Goal: Task Accomplishment & Management: Use online tool/utility

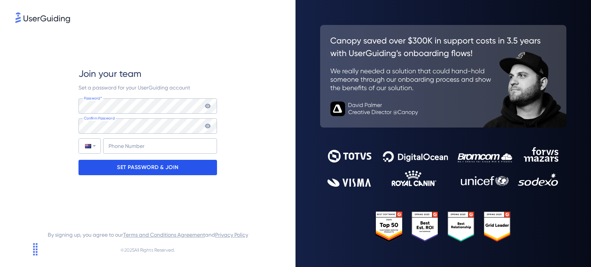
click at [180, 169] on div "SET PASSWORD & JOIN" at bounding box center [148, 167] width 139 height 15
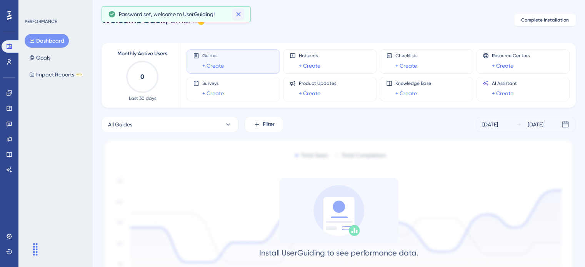
click at [239, 15] on icon at bounding box center [239, 14] width 8 height 8
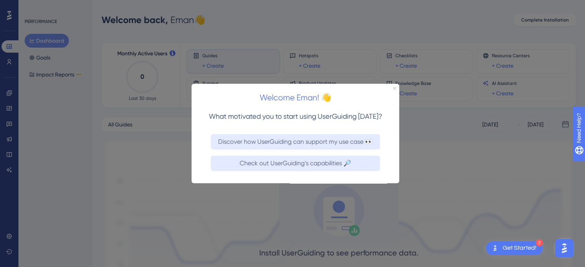
click at [396, 88] on icon "Close Preview" at bounding box center [394, 88] width 3 height 3
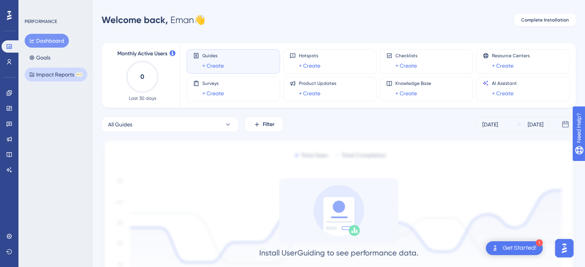
click at [51, 71] on button "Impact Reports BETA" at bounding box center [56, 75] width 63 height 14
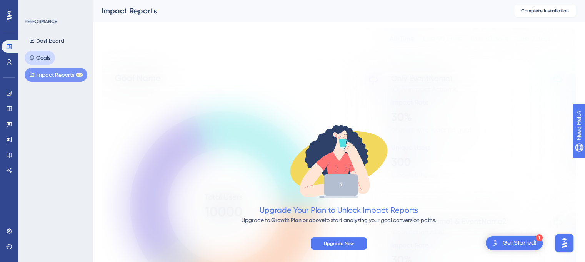
click at [47, 62] on button "Goals" at bounding box center [40, 58] width 30 height 14
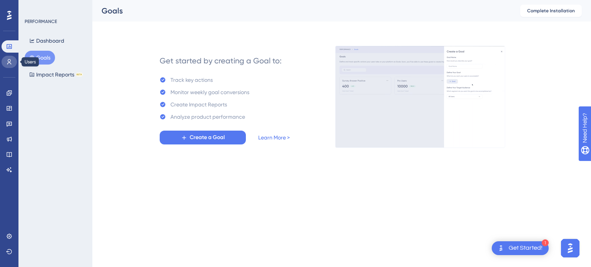
click at [9, 59] on icon at bounding box center [9, 62] width 6 height 6
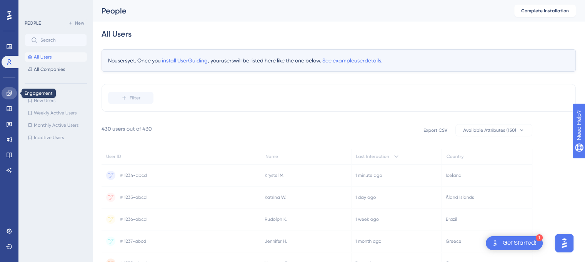
click at [9, 94] on icon at bounding box center [9, 93] width 6 height 6
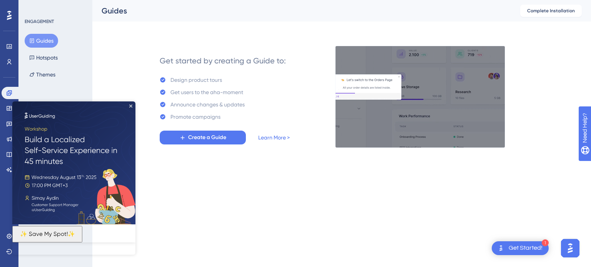
click at [131, 104] on img at bounding box center [73, 163] width 123 height 123
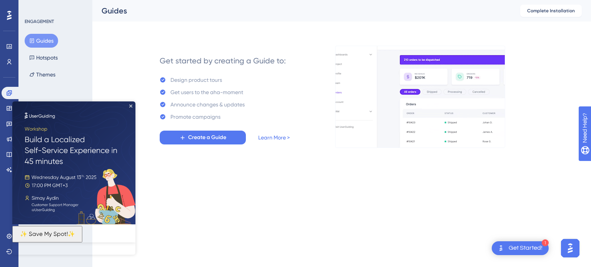
click at [129, 104] on div "✨ Save My Spot!✨" at bounding box center [73, 172] width 123 height 141
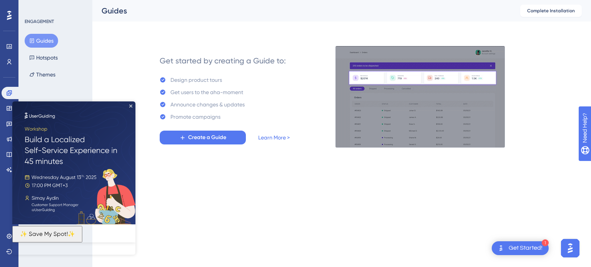
click at [130, 104] on div "✨ Save My Spot!✨" at bounding box center [73, 172] width 123 height 141
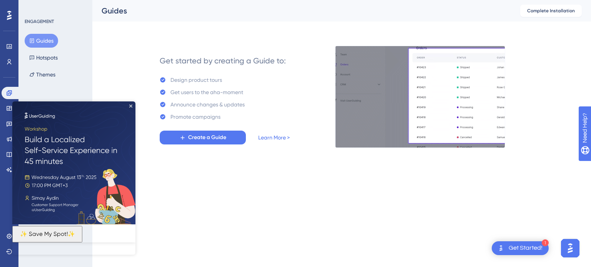
click at [518, 248] on div "Get Started!" at bounding box center [526, 248] width 34 height 8
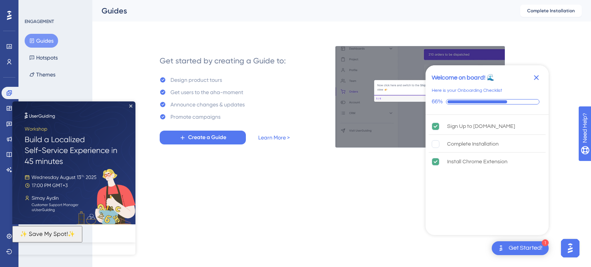
click at [133, 106] on img at bounding box center [73, 163] width 123 height 123
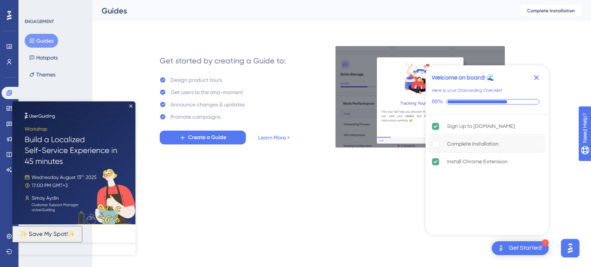
click at [482, 144] on div "Complete Installation" at bounding box center [473, 144] width 52 height 9
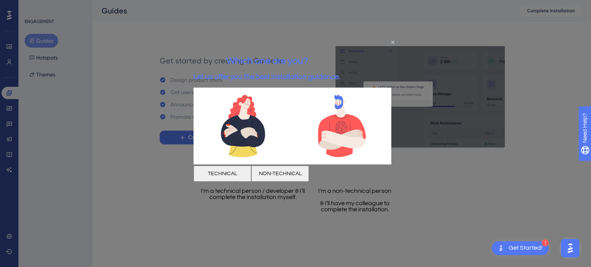
drag, startPoint x: 245, startPoint y: 169, endPoint x: 262, endPoint y: 164, distance: 17.4
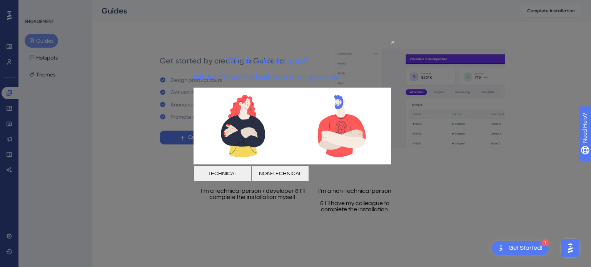
click at [245, 169] on button "TECHNICAL" at bounding box center [223, 174] width 58 height 16
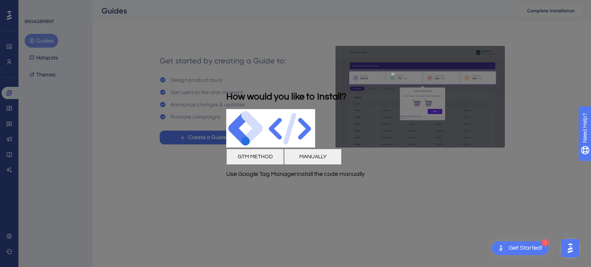
click at [261, 164] on button "GTM METHOD" at bounding box center [255, 157] width 58 height 16
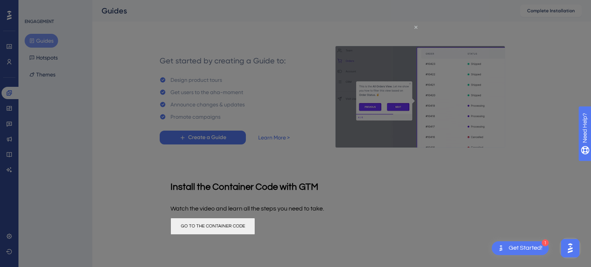
drag, startPoint x: 417, startPoint y: 27, endPoint x: 588, endPoint y: 51, distance: 172.3
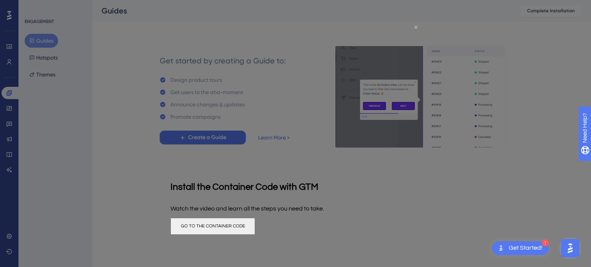
click at [417, 27] on icon "Close Preview" at bounding box center [415, 26] width 3 height 3
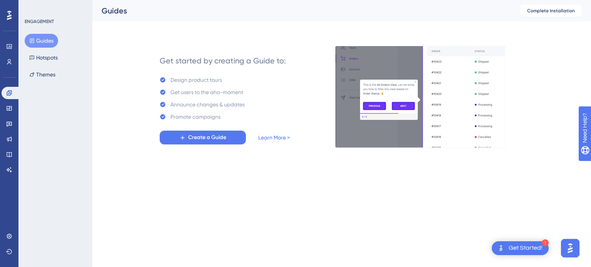
click at [517, 248] on div "Get Started!" at bounding box center [526, 248] width 34 height 8
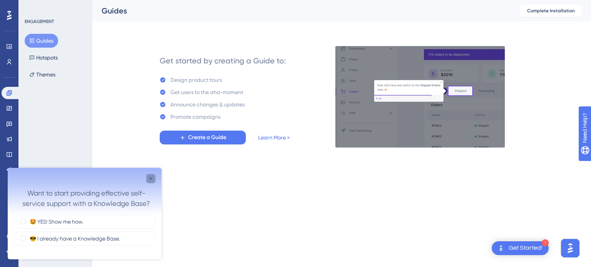
click at [153, 179] on icon "Close survey" at bounding box center [151, 179] width 6 height 6
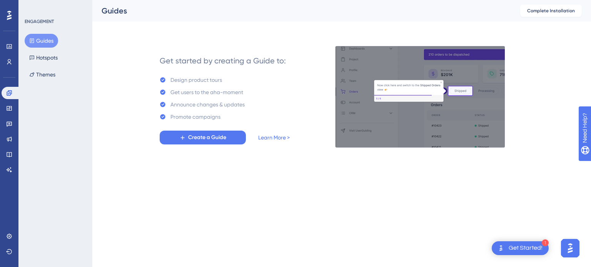
click at [540, 245] on div "Get Started!" at bounding box center [526, 248] width 34 height 8
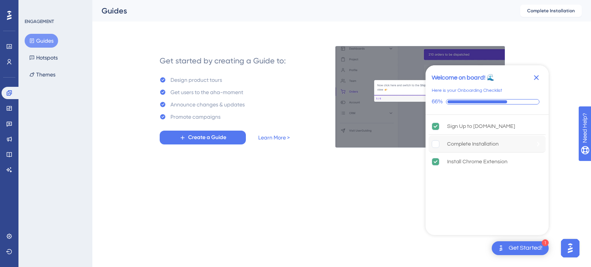
click at [498, 145] on div "Complete Installation" at bounding box center [487, 144] width 117 height 17
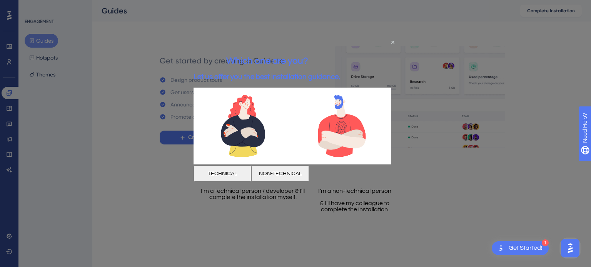
click at [251, 172] on button "TECHNICAL" at bounding box center [223, 174] width 58 height 16
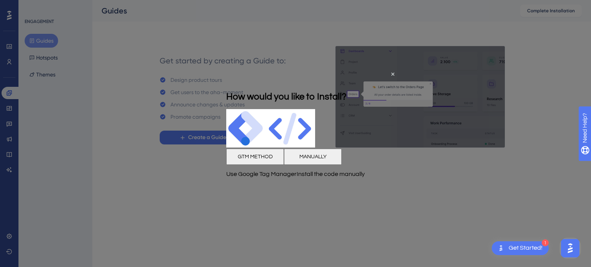
click at [342, 160] on button "MANUALLY" at bounding box center [313, 157] width 58 height 16
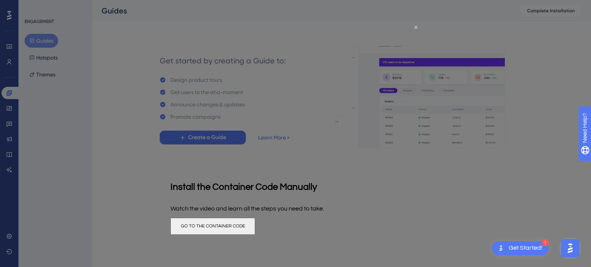
click at [255, 228] on button "GO TO THE CONTAINER CODE" at bounding box center [212, 226] width 85 height 17
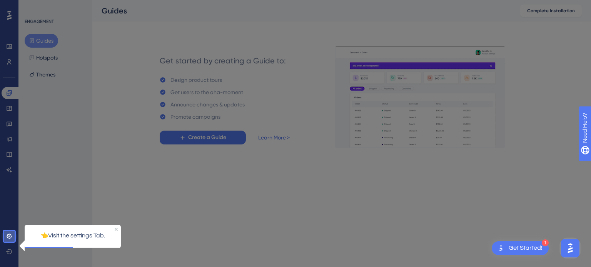
click at [6, 237] on link at bounding box center [9, 237] width 15 height 12
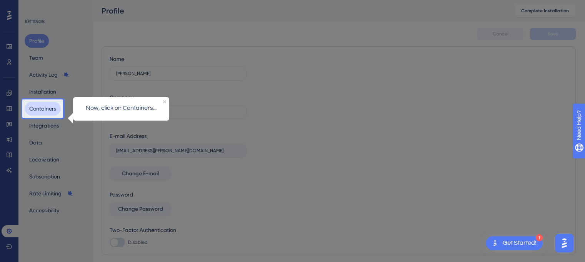
click at [52, 107] on button "Containers" at bounding box center [43, 109] width 36 height 14
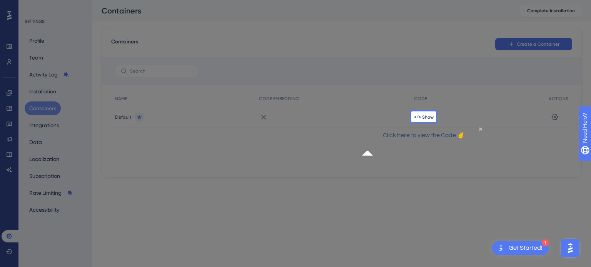
click at [427, 141] on p "Click here to view the Code ✌" at bounding box center [423, 136] width 111 height 10
click at [448, 141] on p "Click here to view the Code ✌" at bounding box center [423, 136] width 111 height 10
click at [425, 118] on span "</> Show" at bounding box center [424, 117] width 20 height 6
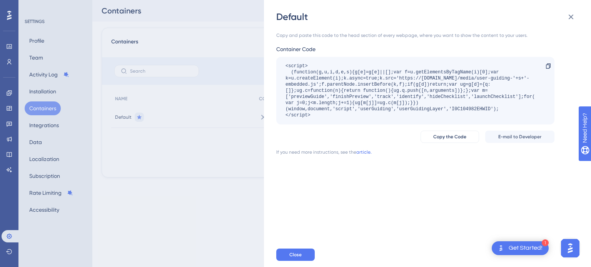
click at [426, 89] on div "<script> (function(g,u,i,d,e,s){g[e]=g[e]||[];var f=u.getElementsByTagName(i)[0…" at bounding box center [412, 90] width 252 height 55
click at [411, 184] on div "Copy and paste this code to the head section of every webpage, where you want t…" at bounding box center [431, 133] width 310 height 220
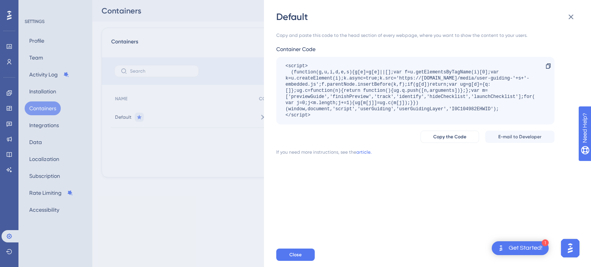
click at [463, 111] on div "<script> (function(g,u,i,d,e,s){g[e]=g[e]||[];var f=u.getElementsByTagName(i)[0…" at bounding box center [412, 90] width 252 height 55
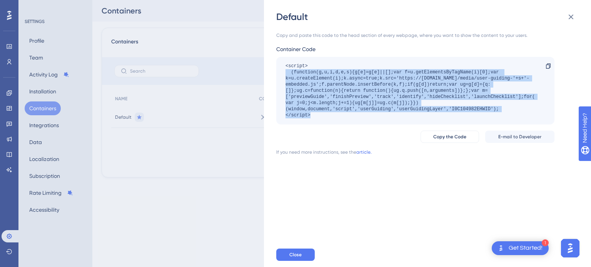
click at [463, 111] on div "<script> (function(g,u,i,d,e,s){g[e]=g[e]||[];var f=u.getElementsByTagName(i)[0…" at bounding box center [412, 90] width 252 height 55
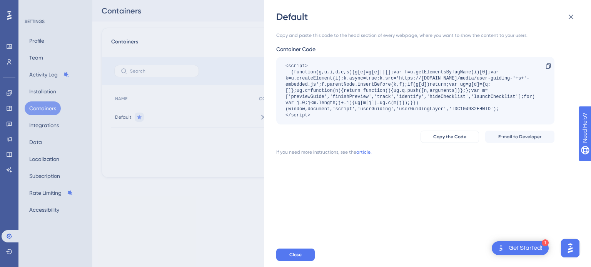
click at [451, 170] on div "Copy and paste this code to the head section of every webpage, where you want t…" at bounding box center [431, 133] width 310 height 220
click at [291, 254] on span "Close" at bounding box center [295, 255] width 12 height 6
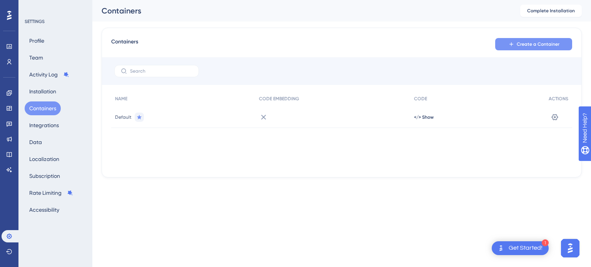
click at [516, 47] on button "Create a Container" at bounding box center [533, 44] width 77 height 12
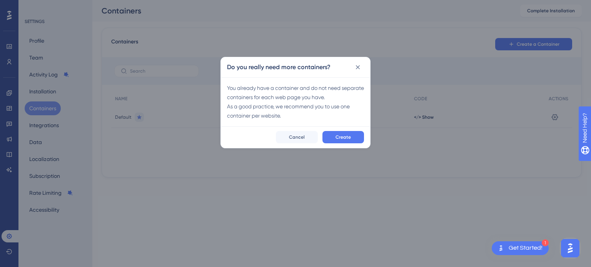
click at [555, 115] on div "Do you really need more containers? You already have a container and do not nee…" at bounding box center [295, 133] width 591 height 267
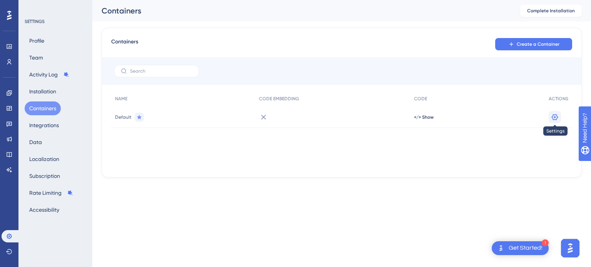
click at [557, 118] on icon at bounding box center [555, 117] width 7 height 6
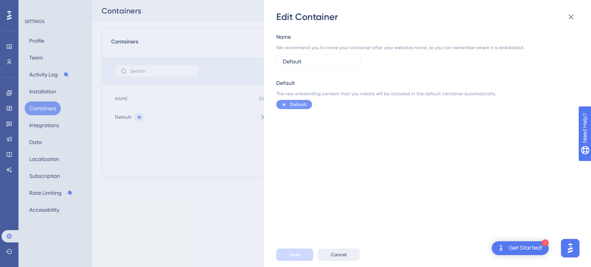
click at [349, 258] on button "Cancel" at bounding box center [339, 255] width 42 height 12
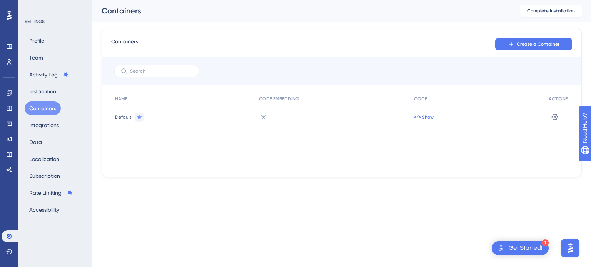
click at [422, 118] on span "</> Show" at bounding box center [424, 117] width 20 height 6
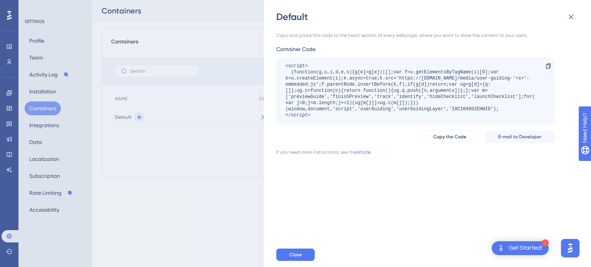
click at [440, 112] on div "<script> (function(g,u,i,d,e,s){g[e]=g[e]||[];var f=u.getElementsByTagName(i)[0…" at bounding box center [412, 90] width 252 height 55
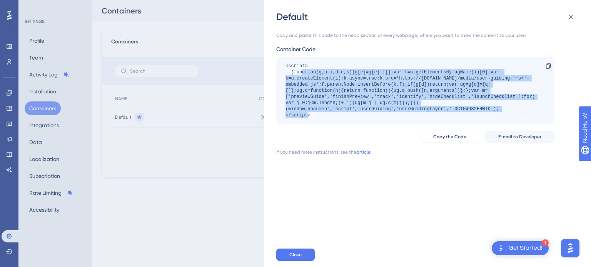
drag, startPoint x: 301, startPoint y: 74, endPoint x: 531, endPoint y: 109, distance: 232.8
click at [531, 109] on div "<script> (function(g,u,i,d,e,s){g[e]=g[e]||[];var f=u.getElementsByTagName(i)[0…" at bounding box center [412, 90] width 252 height 55
click at [476, 104] on div "<script> (function(g,u,i,d,e,s){g[e]=g[e]||[];var f=u.getElementsByTagName(i)[0…" at bounding box center [412, 90] width 252 height 55
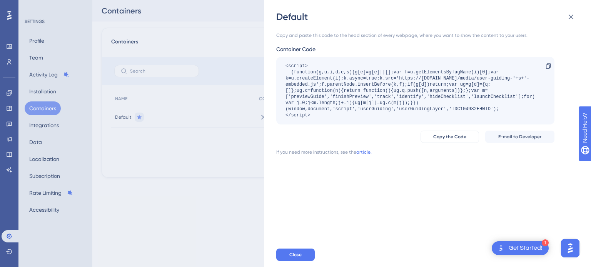
click at [476, 104] on div "<script> (function(g,u,i,d,e,s){g[e]=g[e]||[];var f=u.getElementsByTagName(i)[0…" at bounding box center [412, 90] width 252 height 55
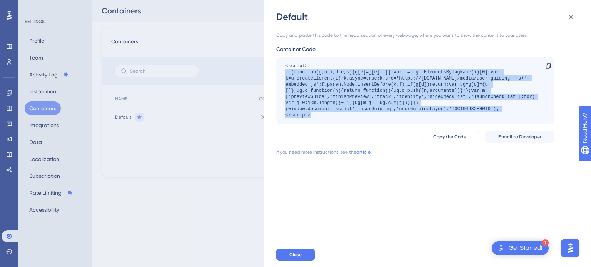
click at [476, 104] on div "<script> (function(g,u,i,d,e,s){g[e]=g[e]||[];var f=u.getElementsByTagName(i)[0…" at bounding box center [412, 90] width 252 height 55
